Goal: Task Accomplishment & Management: Use online tool/utility

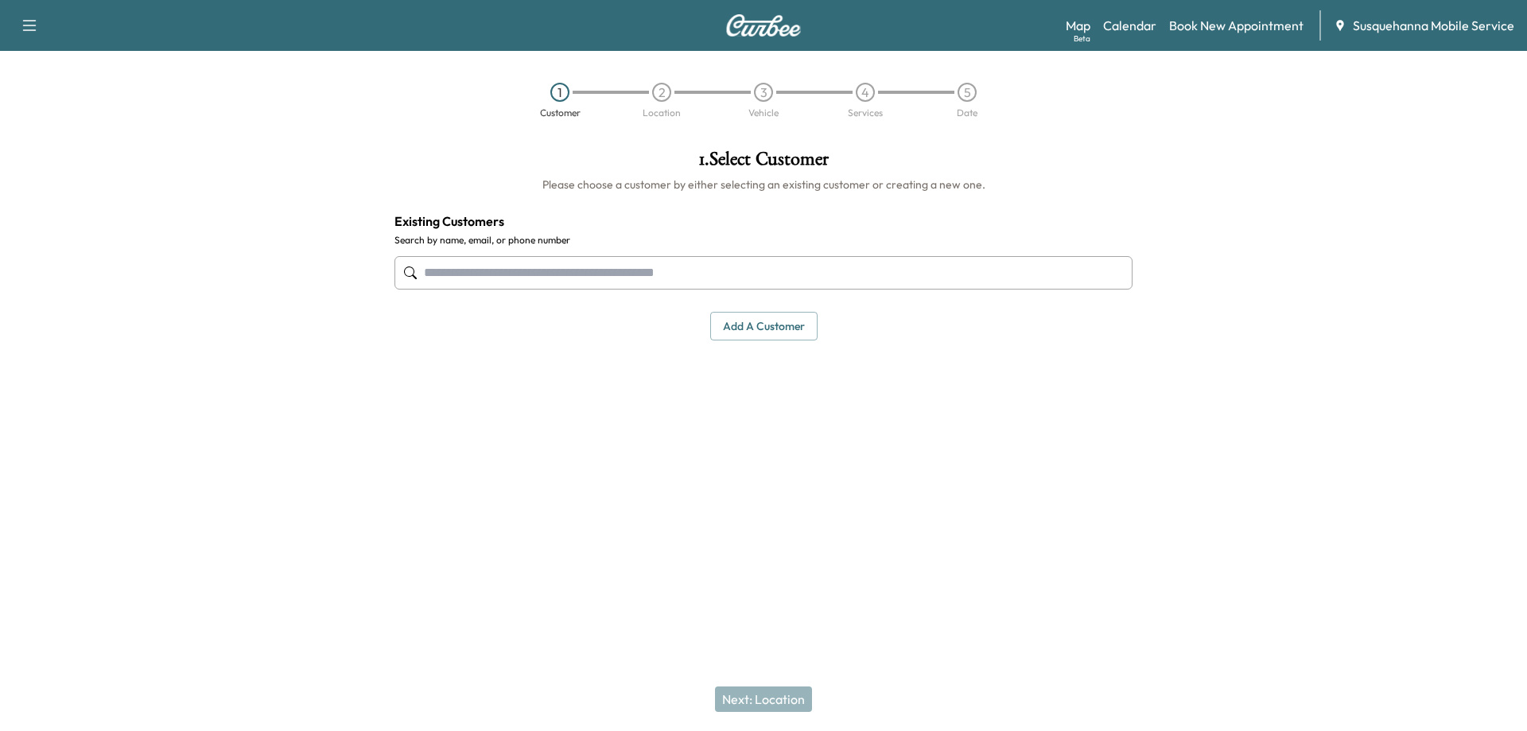
click at [495, 277] on input "text" at bounding box center [763, 272] width 738 height 33
click at [1134, 26] on link "Calendar" at bounding box center [1129, 25] width 53 height 19
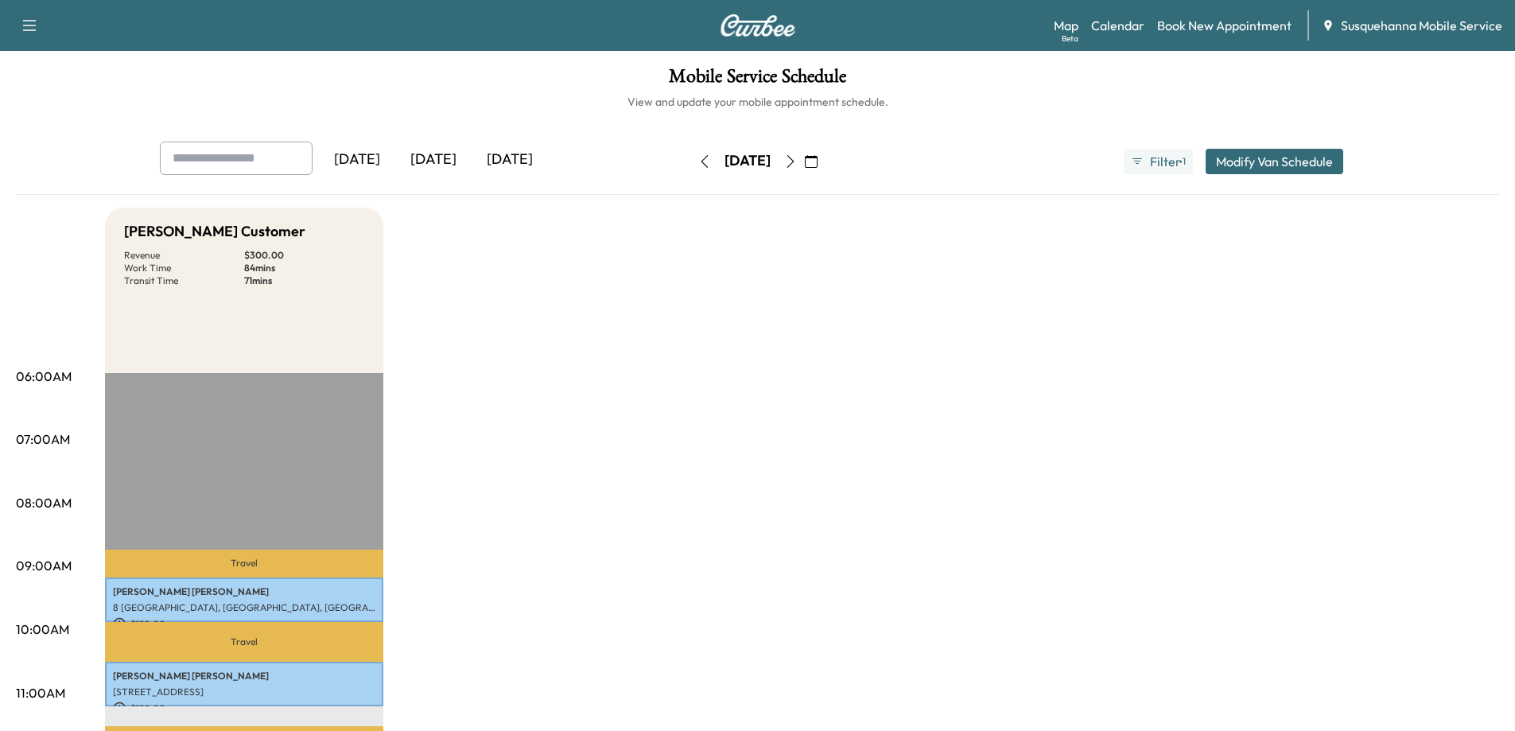
click at [804, 169] on button "button" at bounding box center [790, 161] width 27 height 25
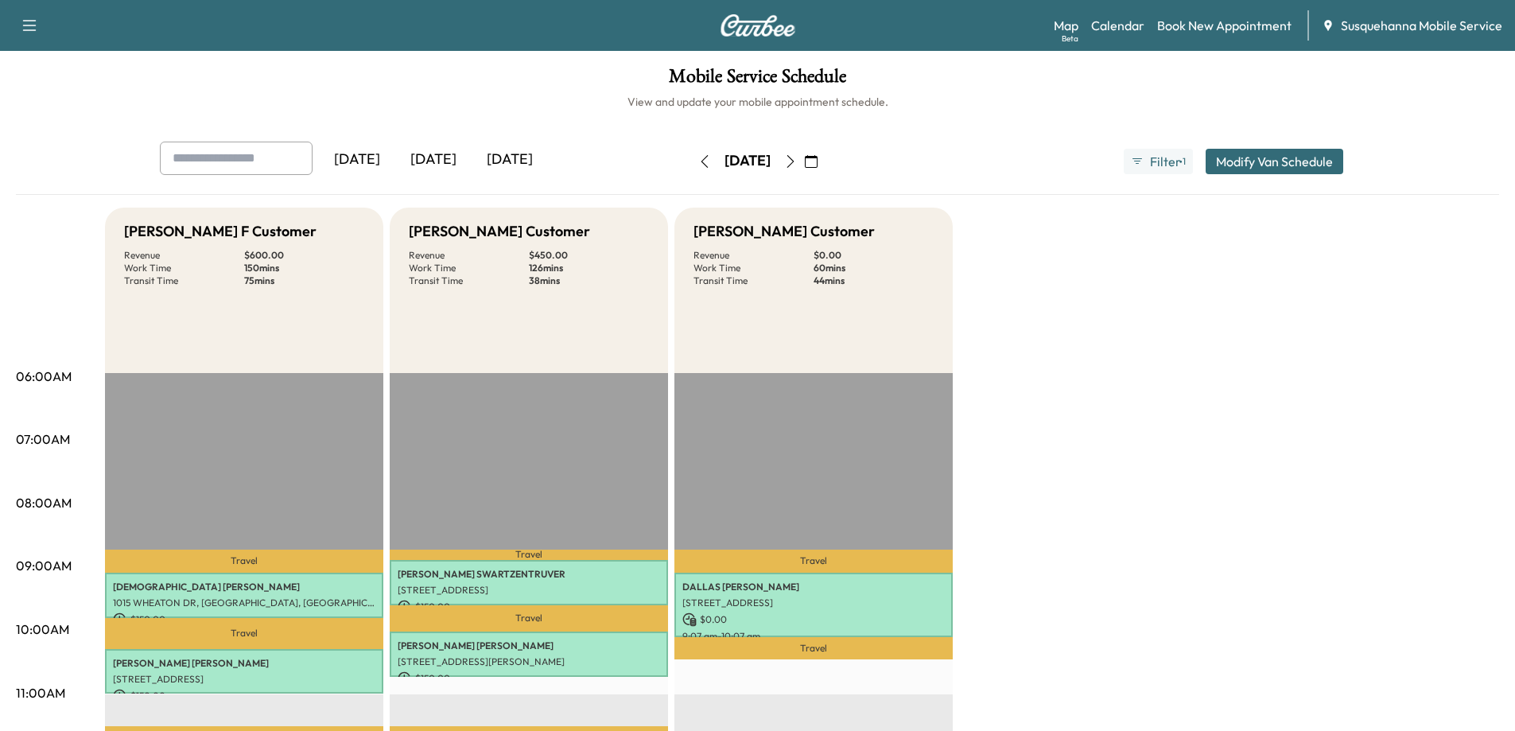
click at [797, 162] on icon "button" at bounding box center [790, 161] width 13 height 13
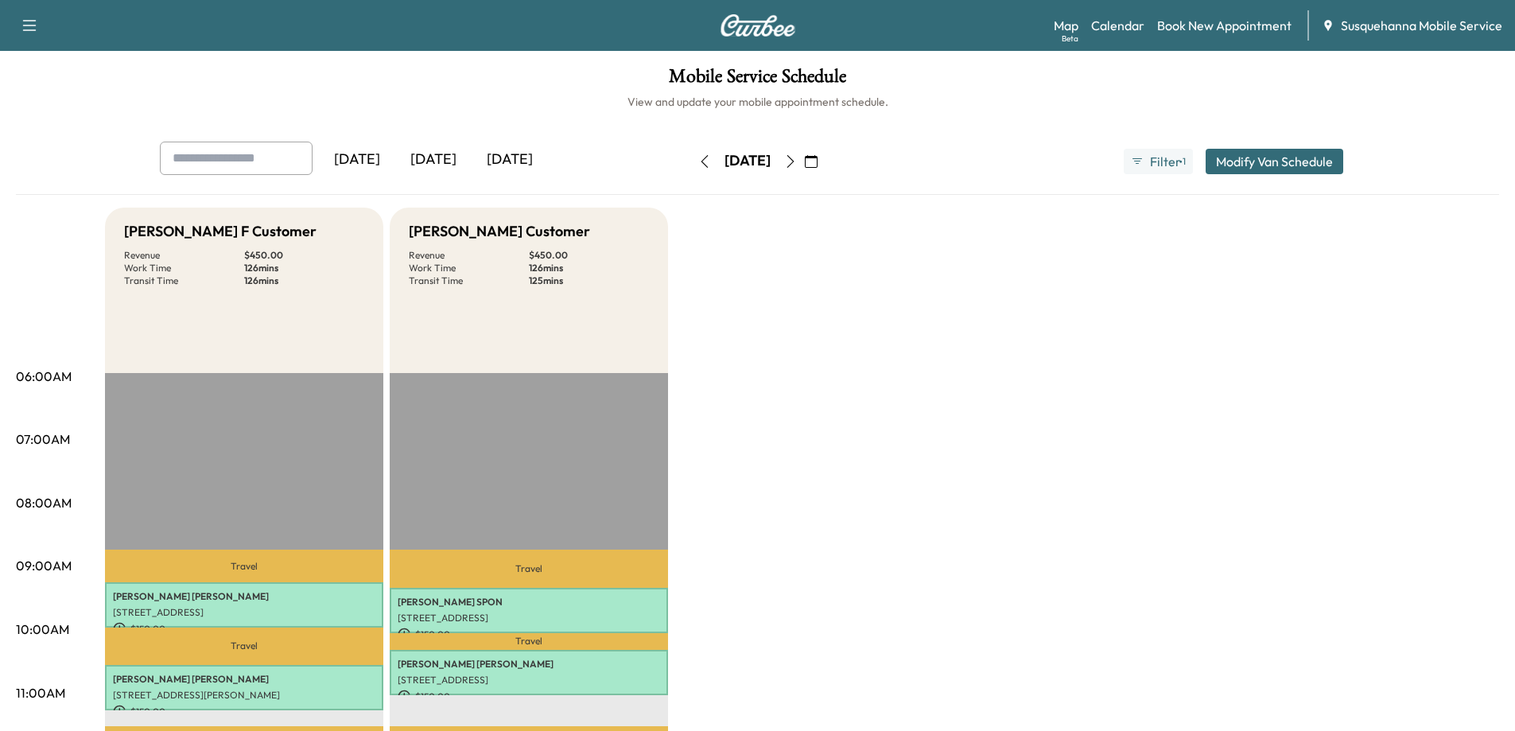
click at [698, 155] on icon "button" at bounding box center [704, 161] width 13 height 13
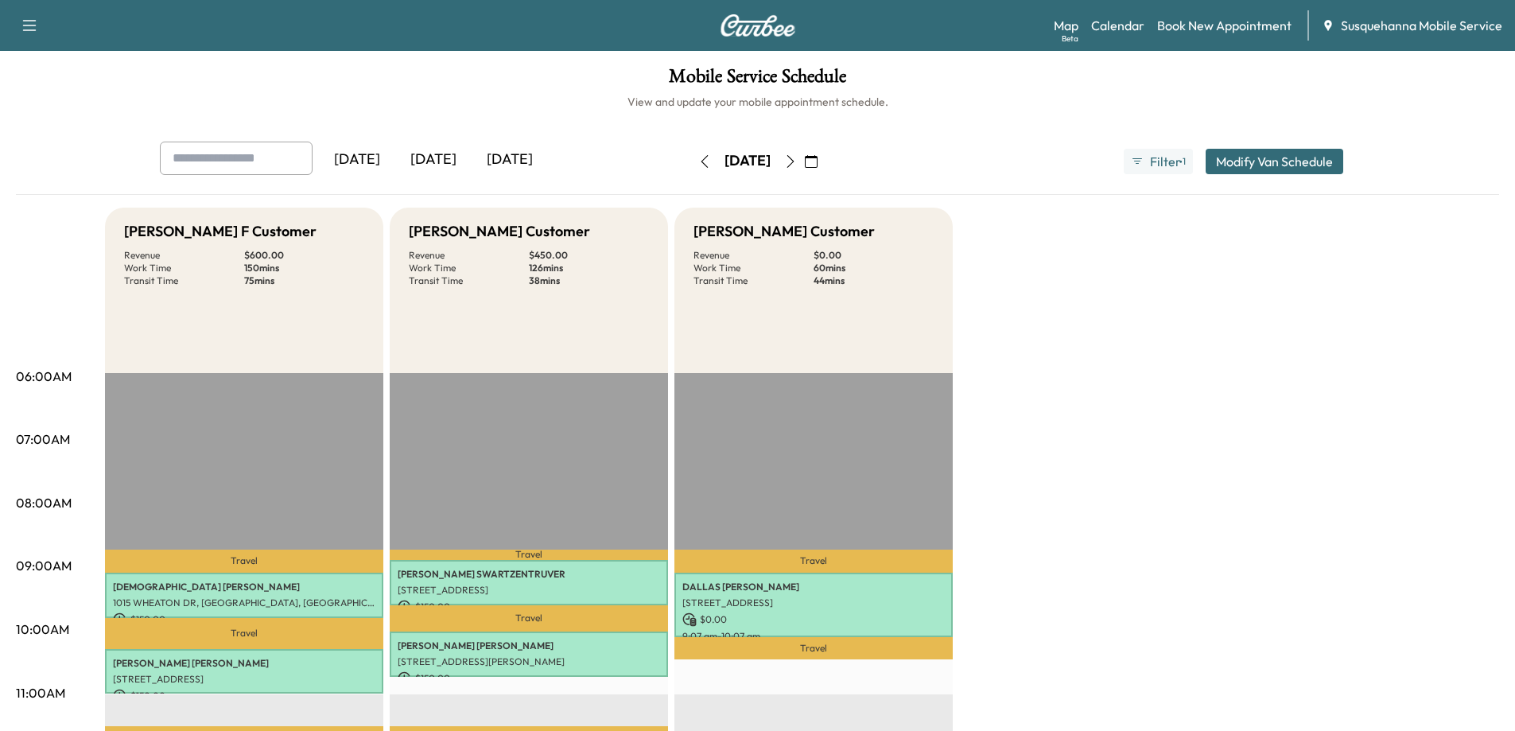
click at [797, 161] on icon "button" at bounding box center [790, 161] width 13 height 13
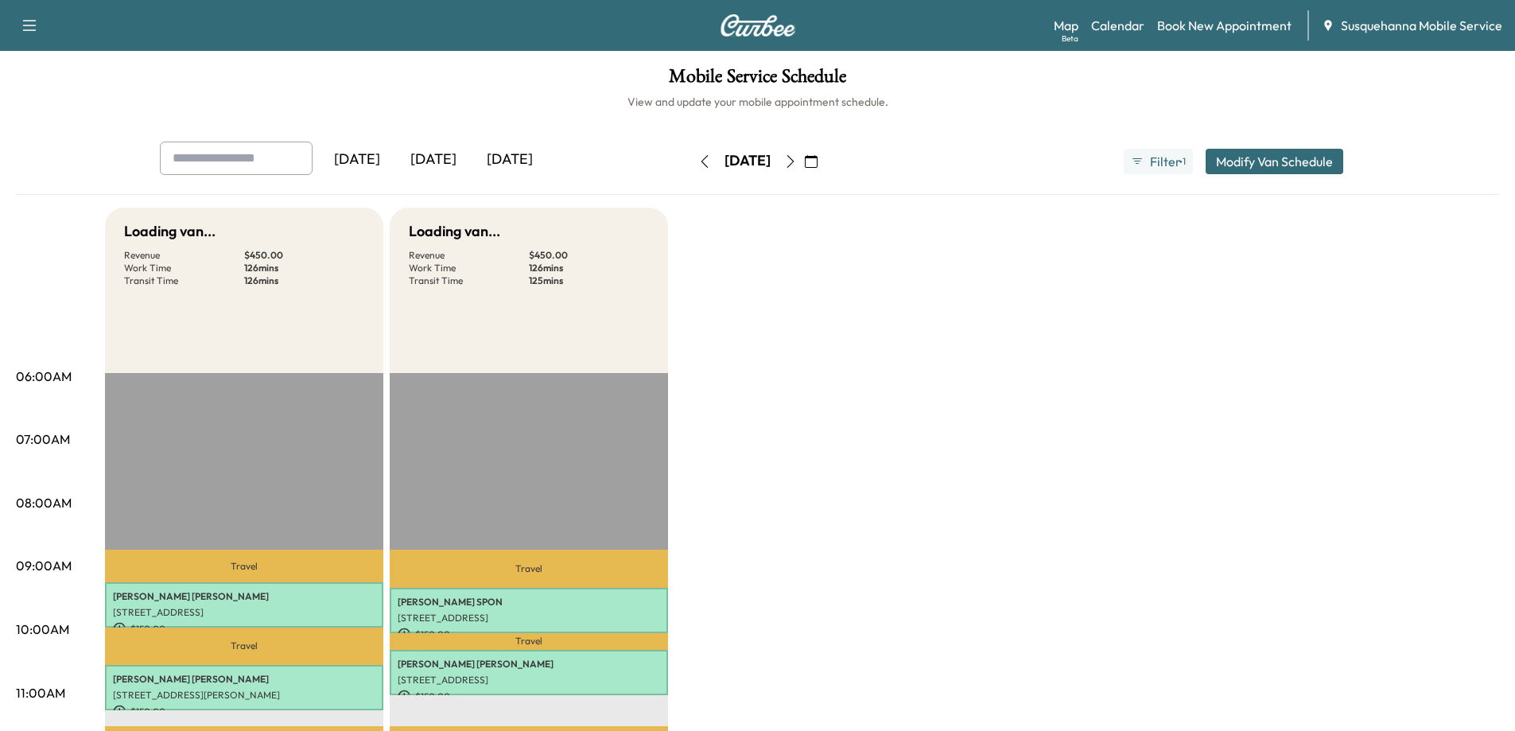
click at [794, 161] on icon "button" at bounding box center [790, 161] width 7 height 13
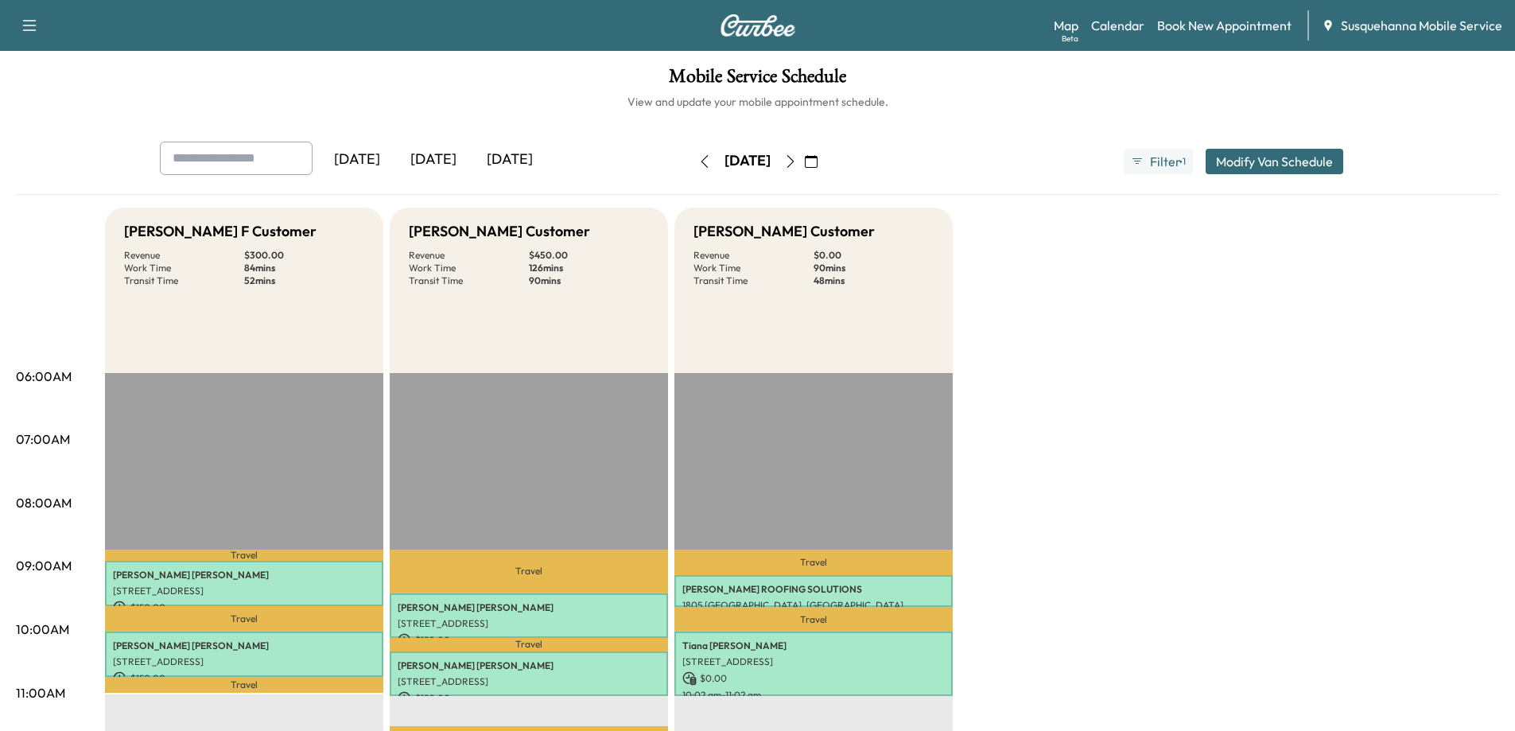
drag, startPoint x: 1237, startPoint y: 317, endPoint x: 1218, endPoint y: 316, distance: 19.1
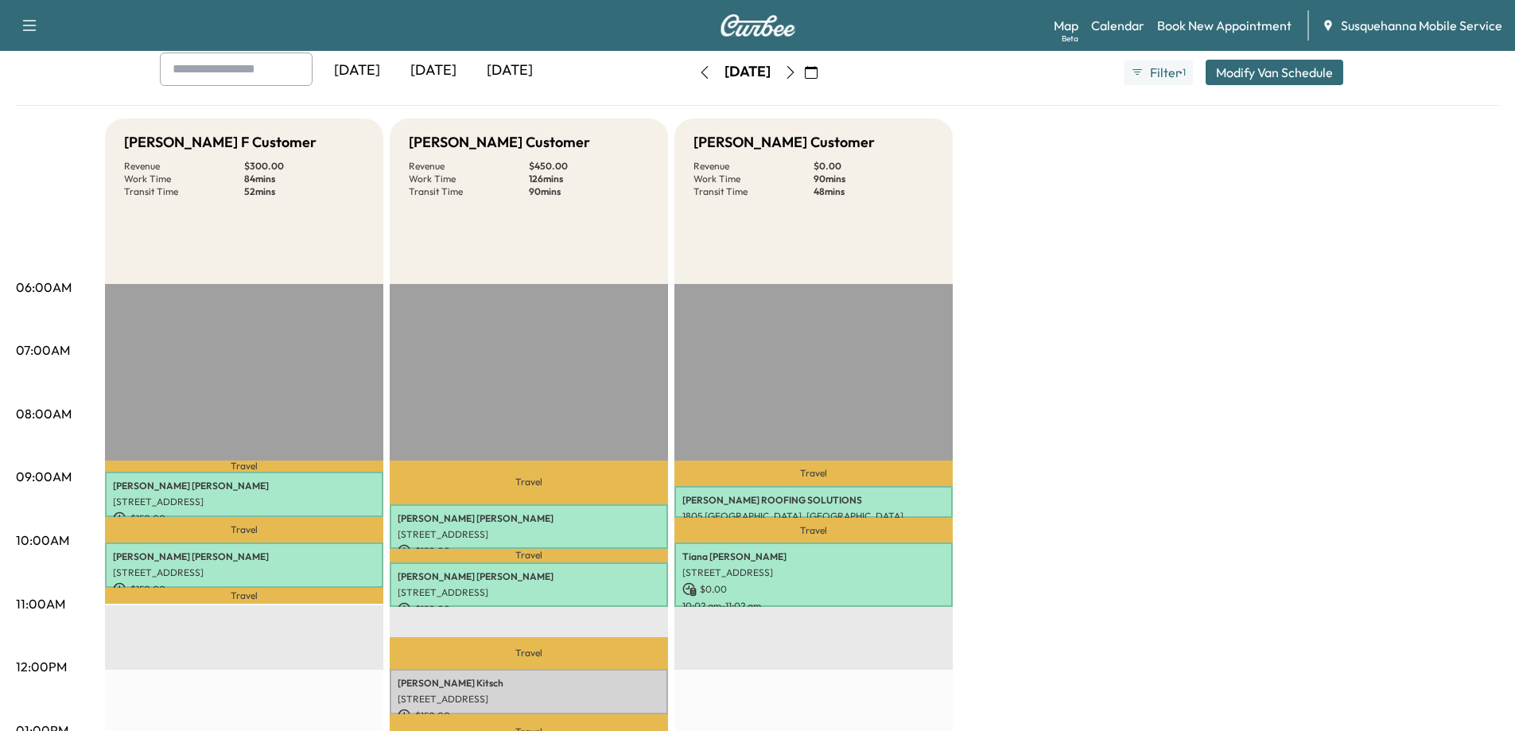
scroll to position [80, 0]
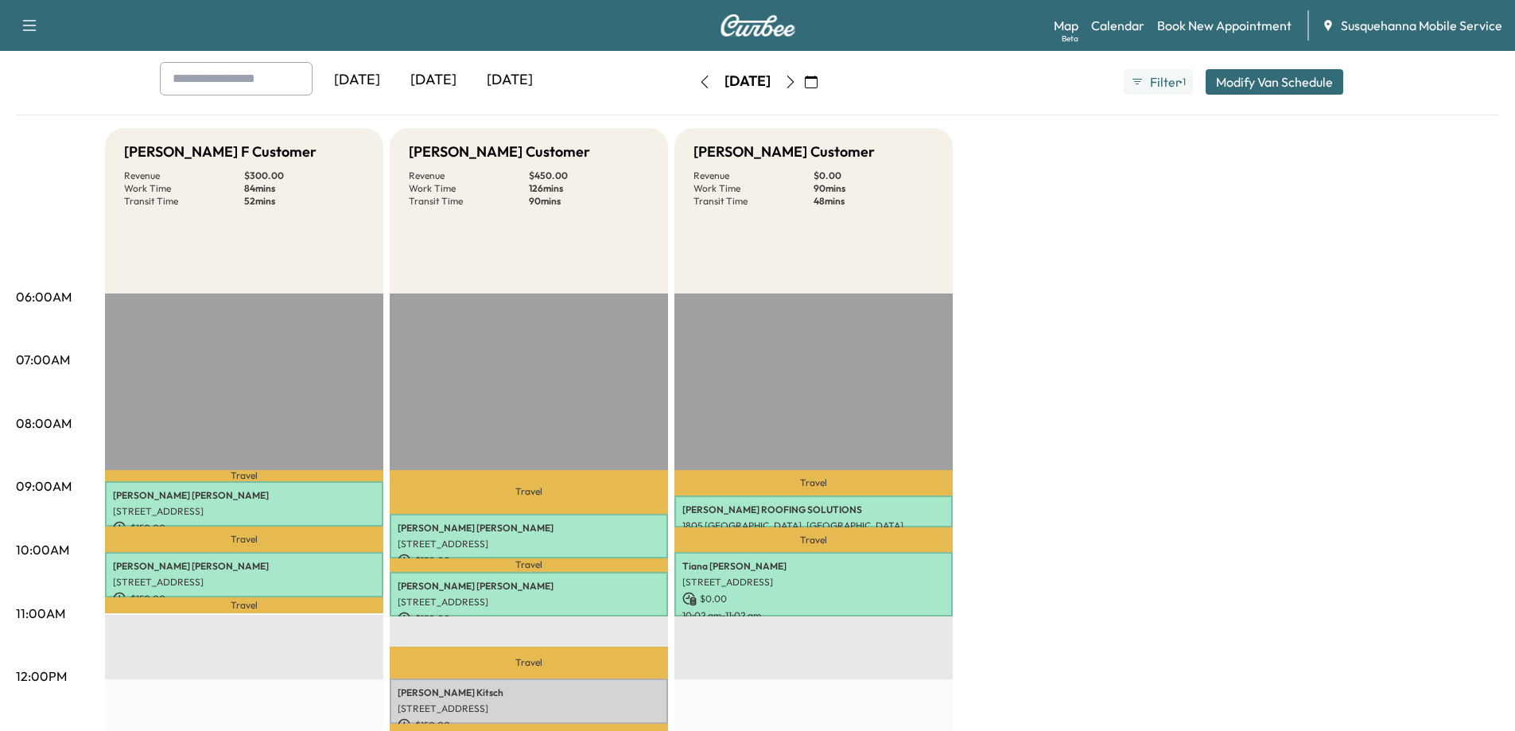
click at [691, 85] on button "button" at bounding box center [704, 81] width 27 height 25
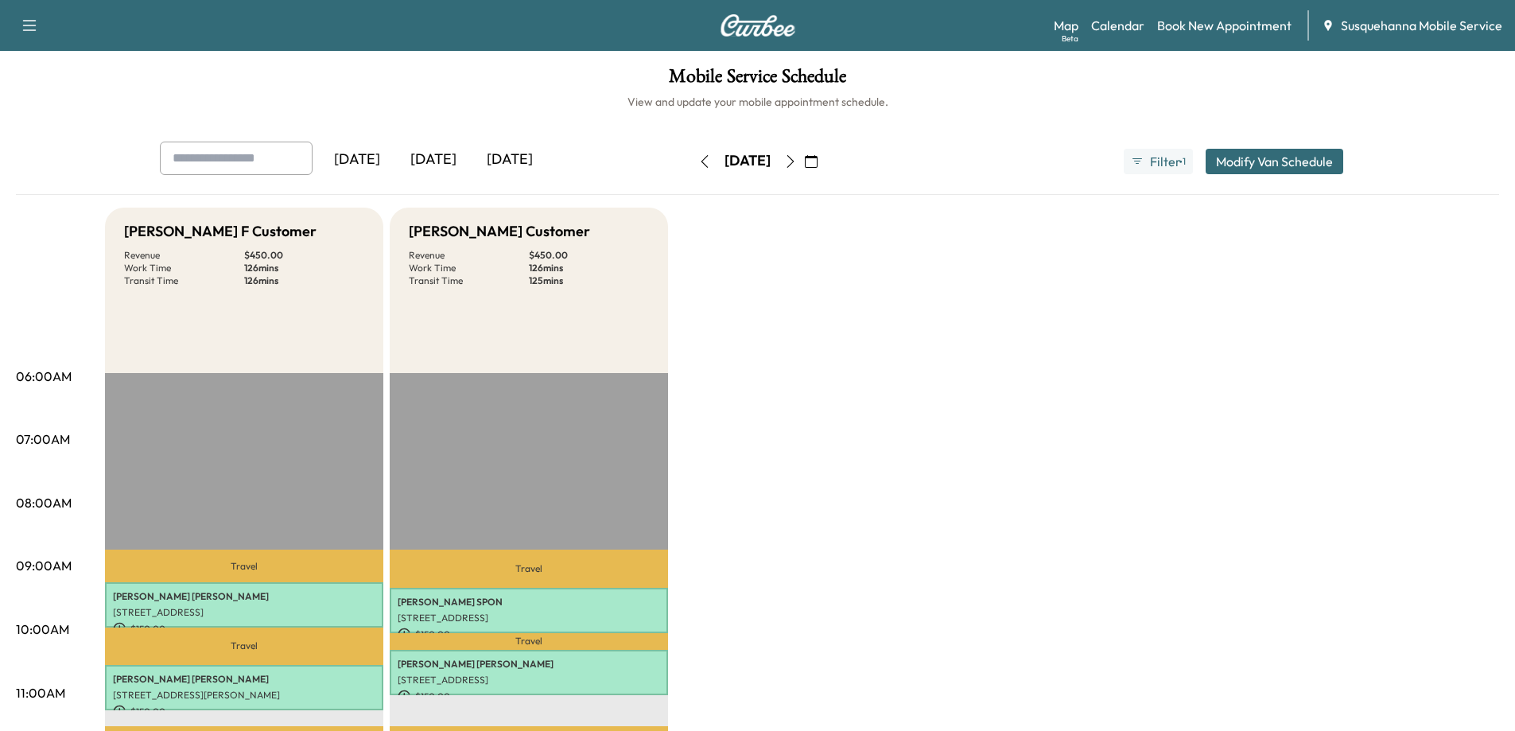
click at [701, 164] on icon "button" at bounding box center [704, 161] width 7 height 13
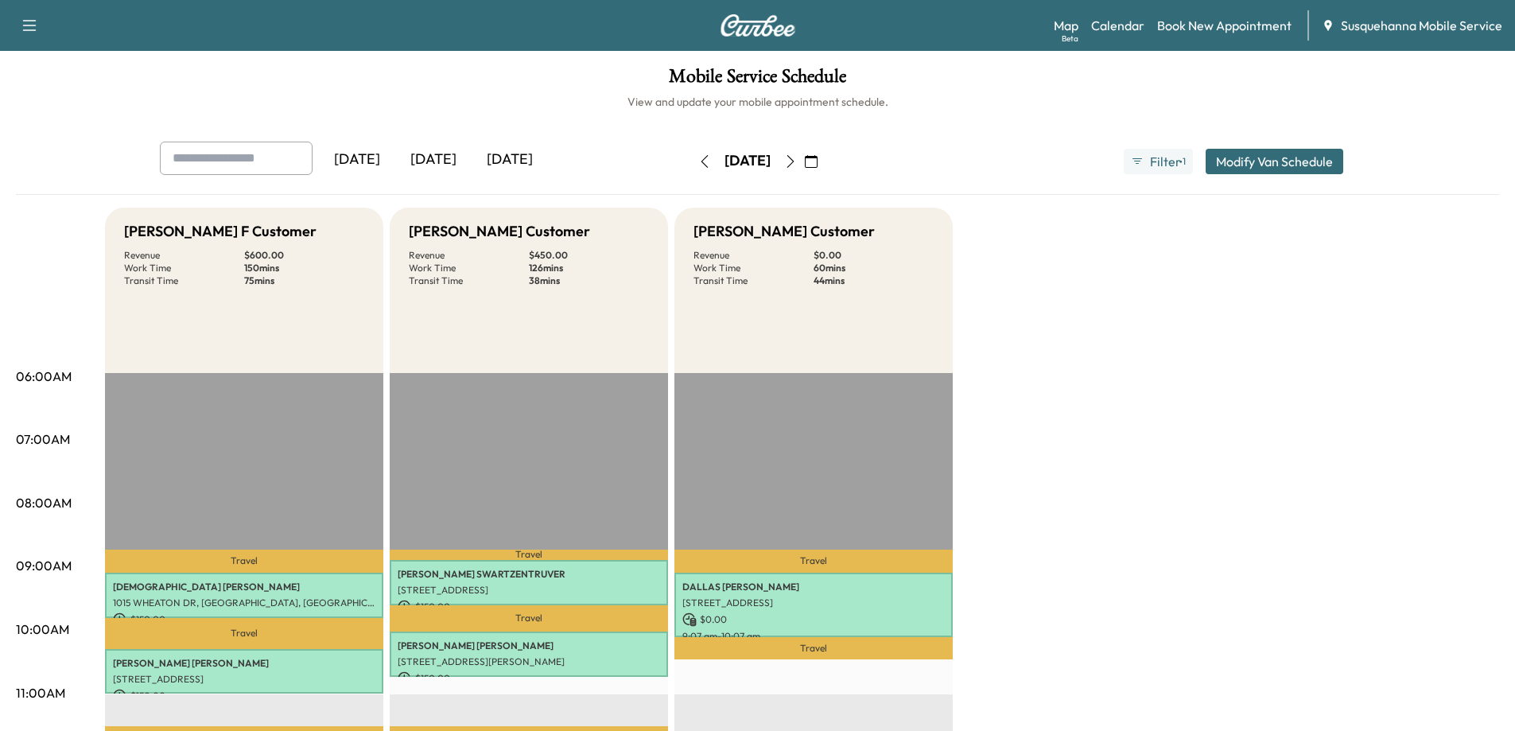
click at [698, 166] on icon "button" at bounding box center [704, 161] width 13 height 13
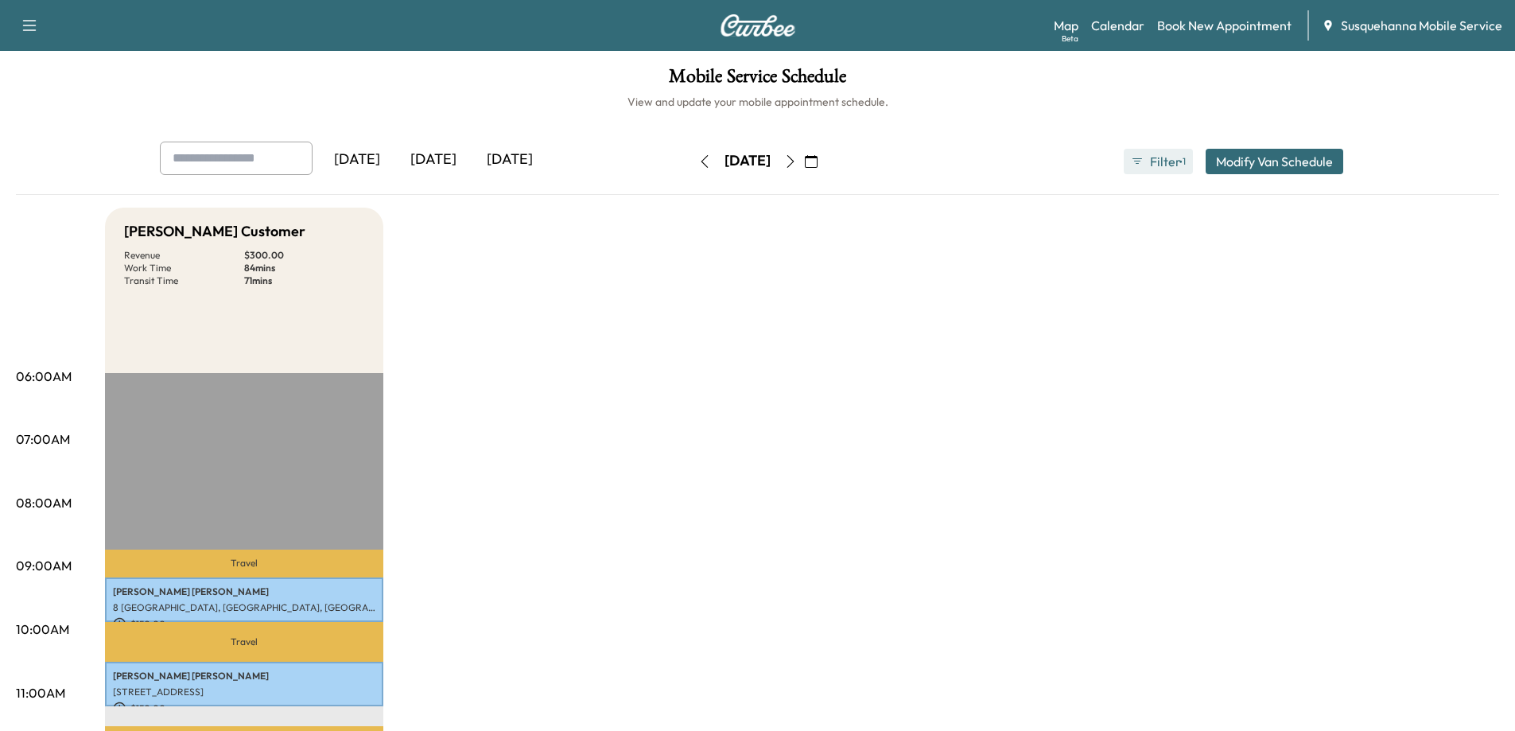
click at [1146, 161] on button "Filter ● 1" at bounding box center [1158, 161] width 68 height 25
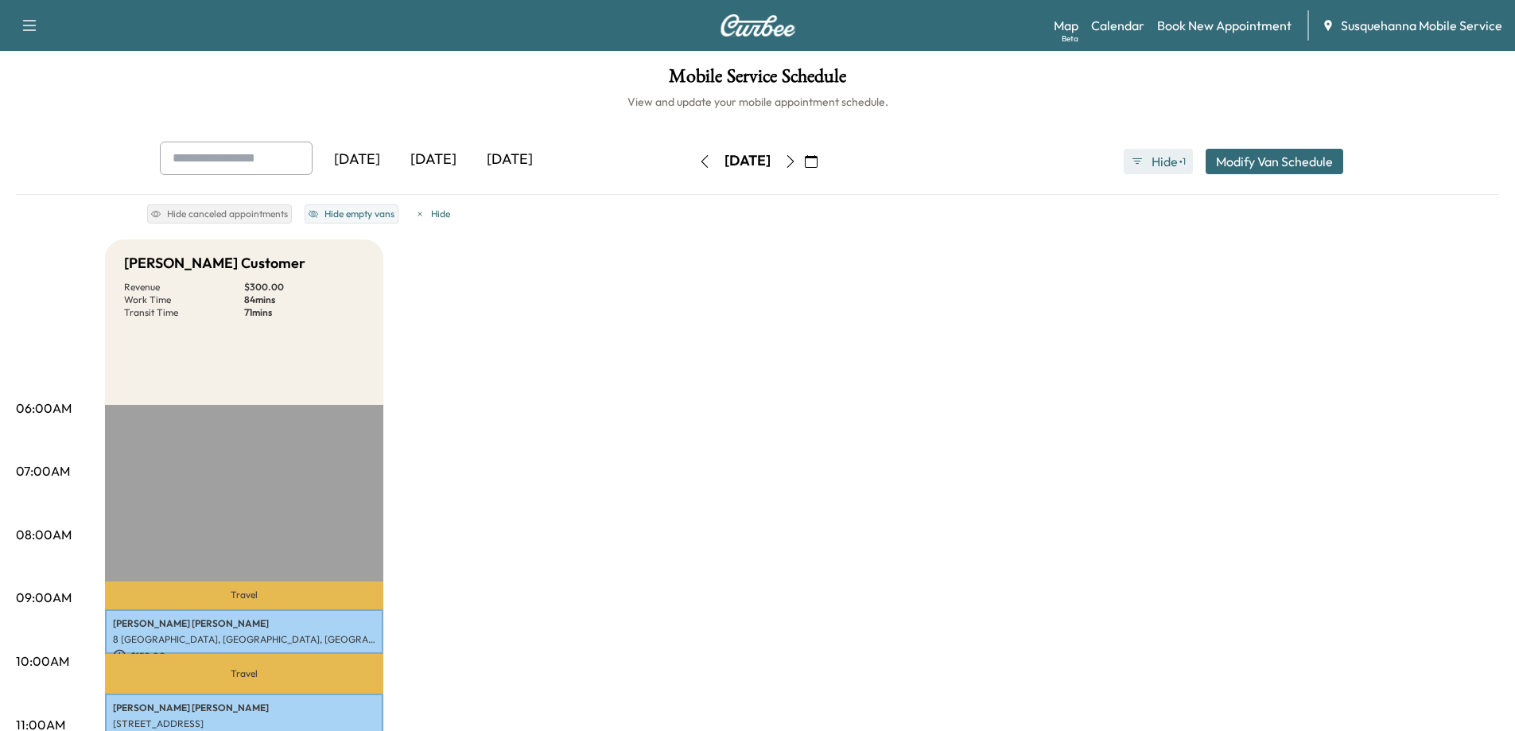
click at [1144, 169] on button "Hide ● 1" at bounding box center [1158, 161] width 68 height 25
